Goal: Check status: Check status

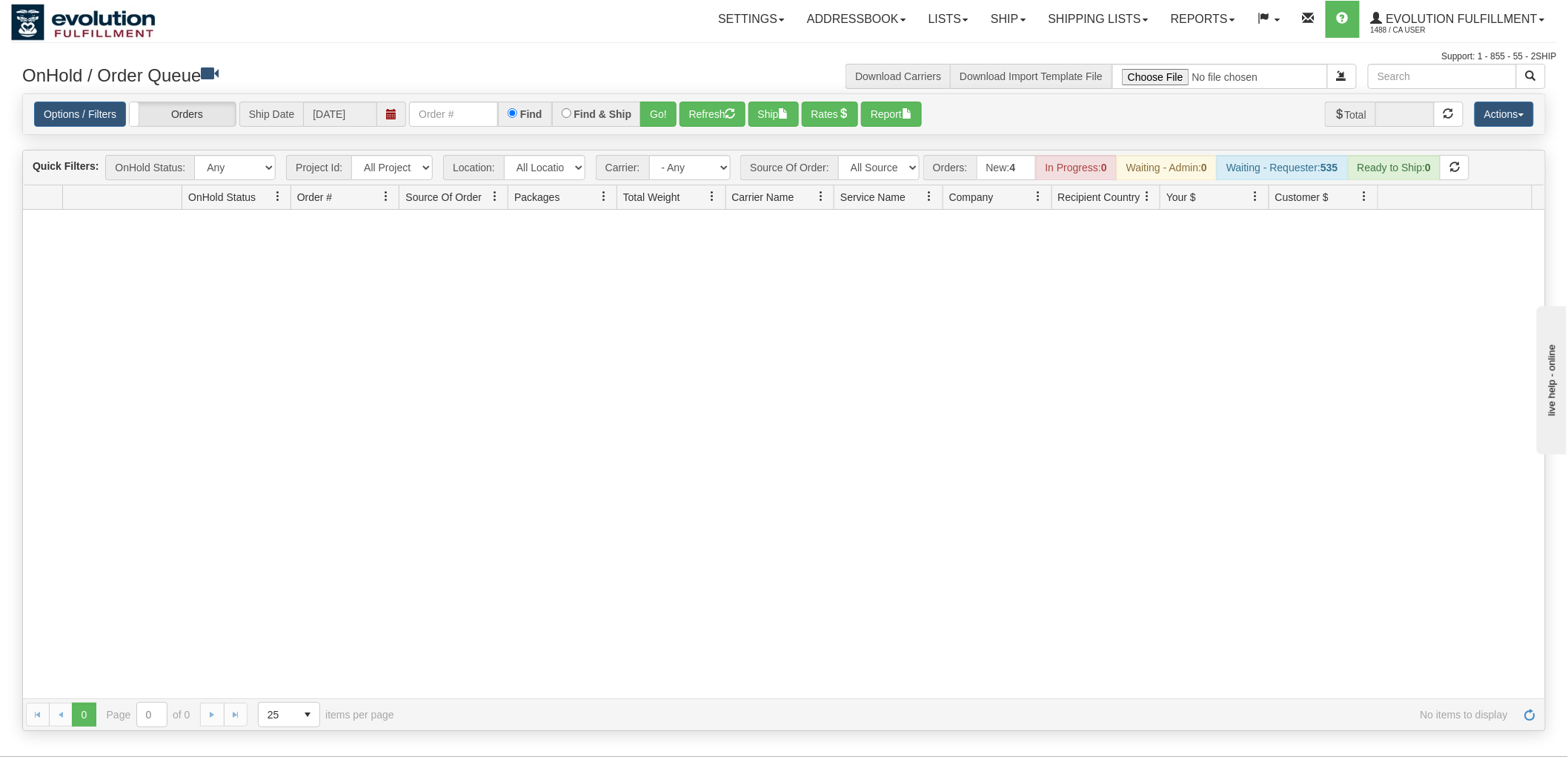
click at [445, 116] on input "text" at bounding box center [453, 114] width 89 height 25
type input "07987"
click at [1430, 7] on link "Evolution Fulfillment 1488 / CA User" at bounding box center [1458, 19] width 196 height 37
click at [1427, 87] on span at bounding box center [1426, 90] width 11 height 11
click at [453, 124] on input "text" at bounding box center [453, 114] width 89 height 25
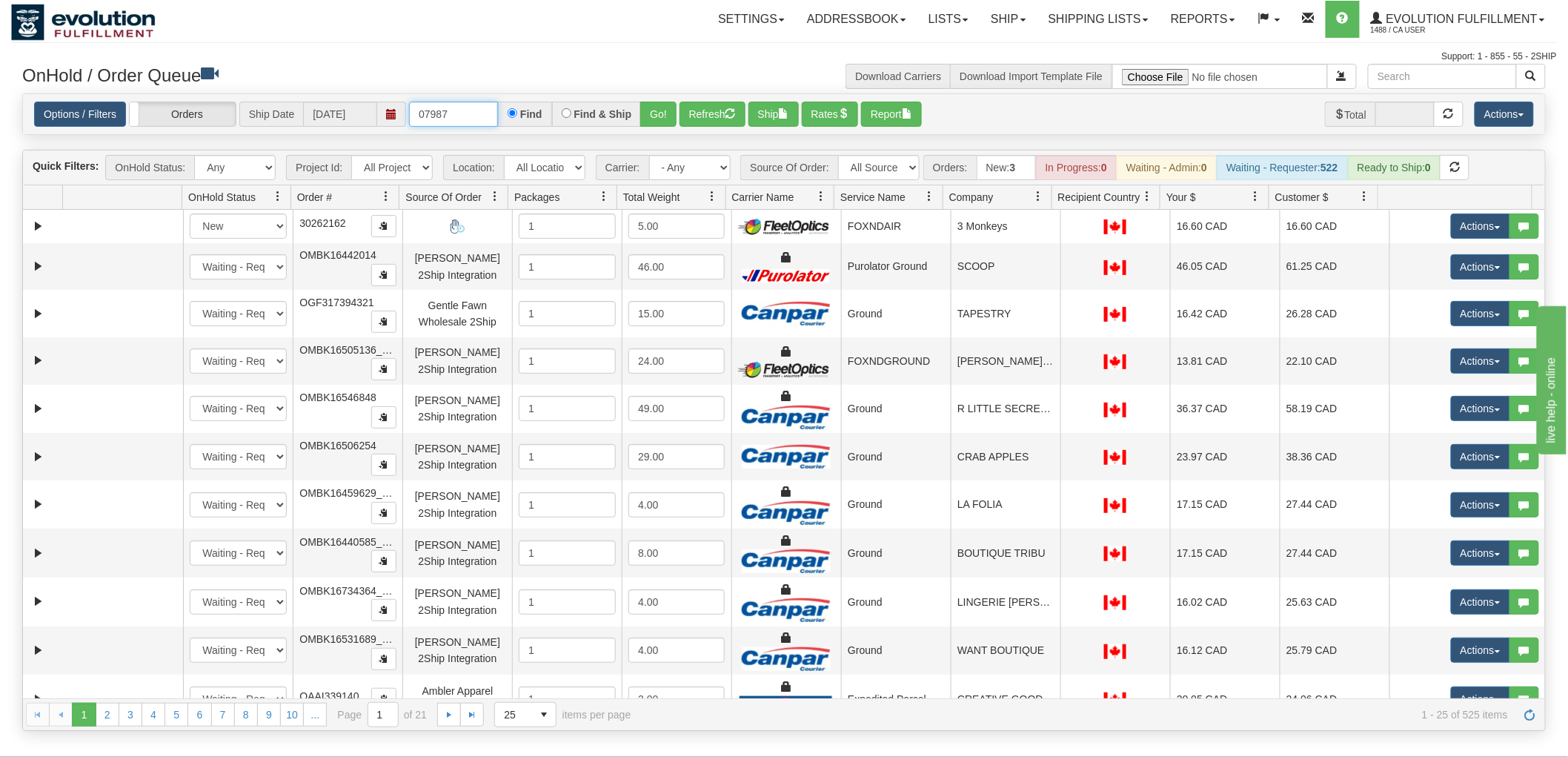
type input "07987"
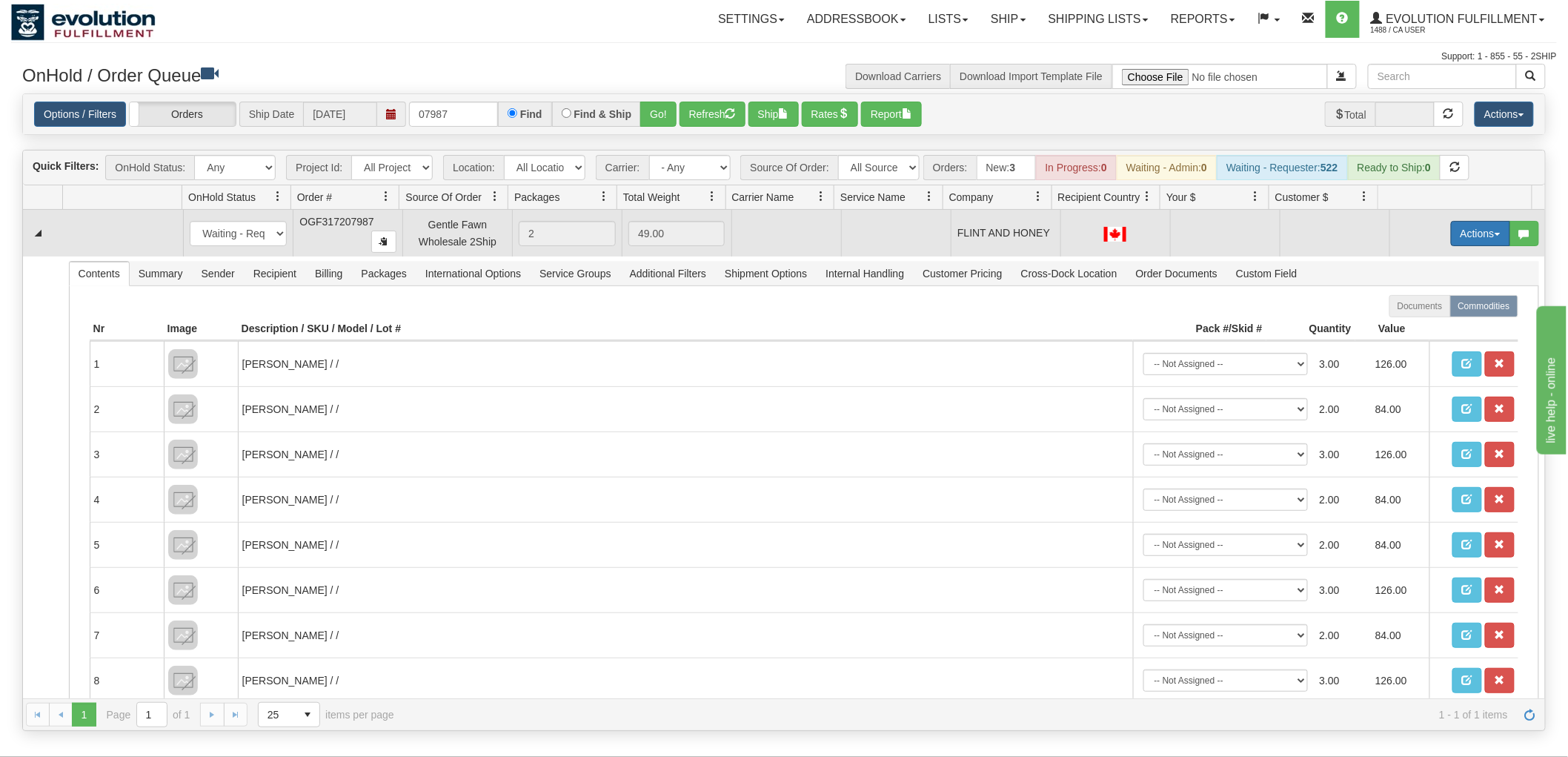
click at [1465, 238] on button "Actions" at bounding box center [1481, 233] width 59 height 25
click at [1433, 303] on span "Rate All Services" at bounding box center [1450, 300] width 89 height 12
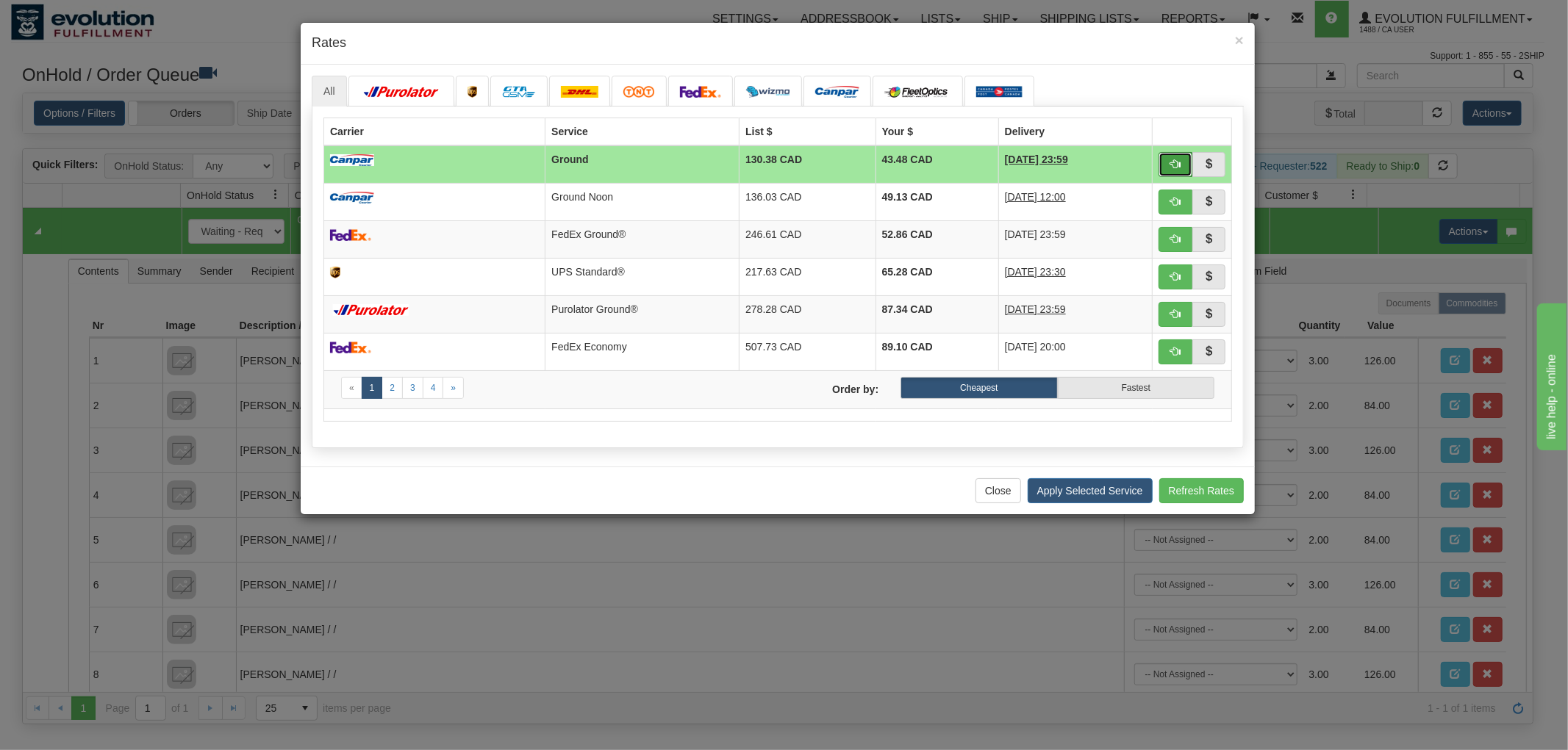
click at [1163, 160] on button "button" at bounding box center [1176, 164] width 34 height 25
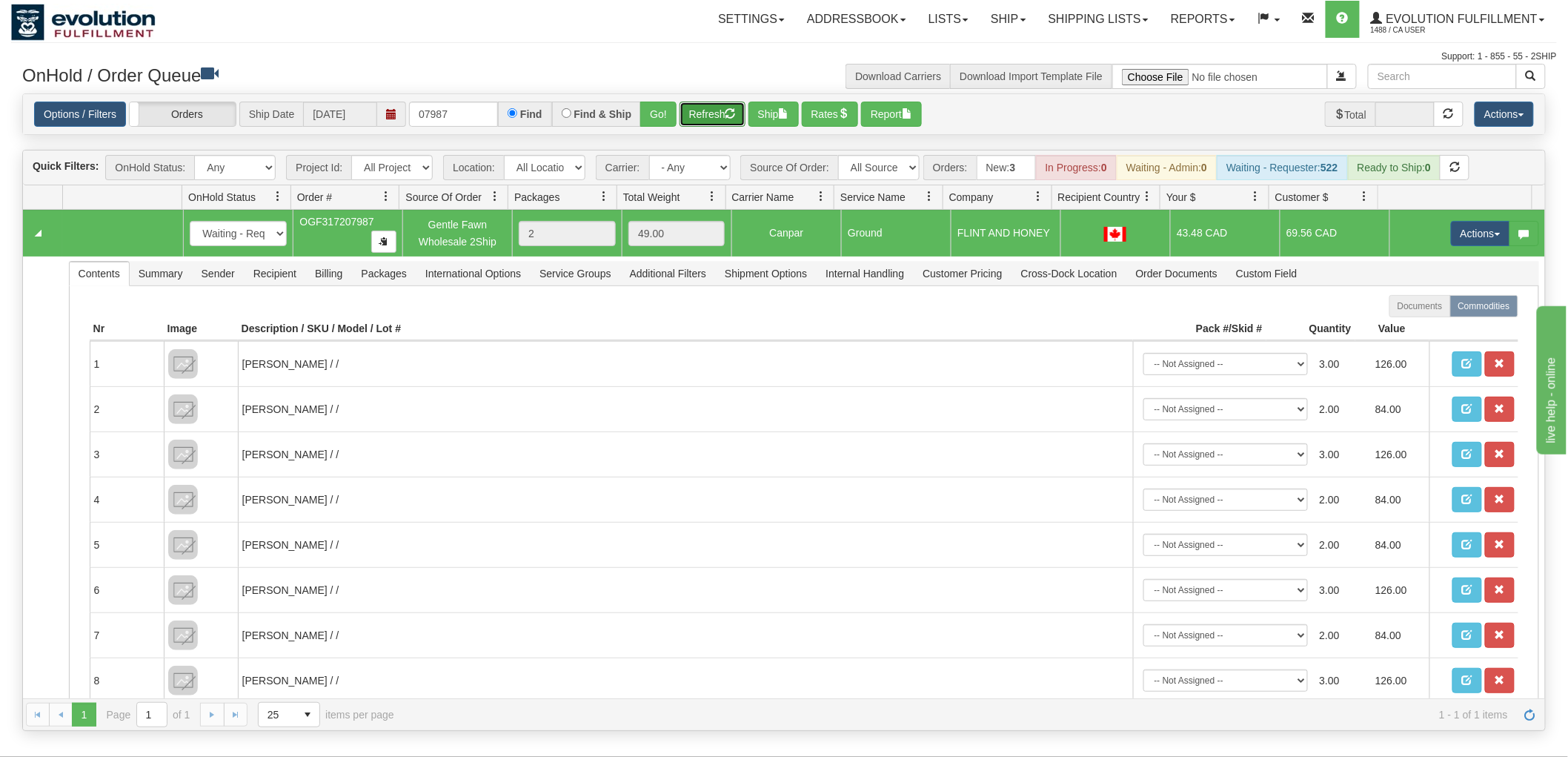
click at [701, 107] on button "Refresh" at bounding box center [711, 114] width 66 height 25
